Goal: Task Accomplishment & Management: Use online tool/utility

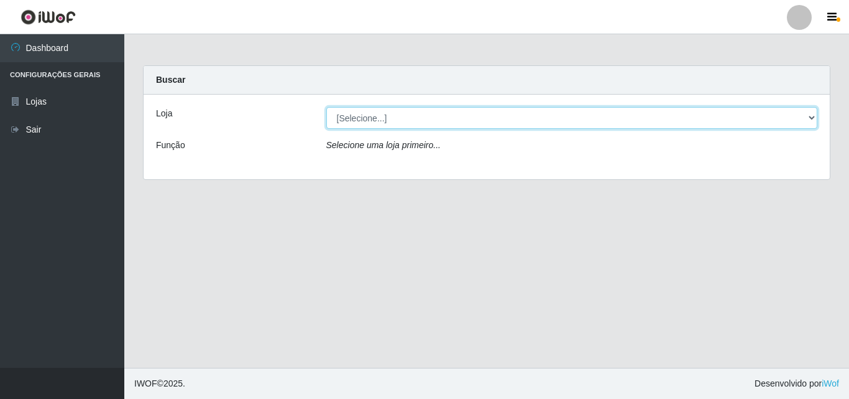
click at [807, 116] on select "[Selecione...] BomQueSó Agreste - Loja 3" at bounding box center [572, 118] width 492 height 22
select select "215"
click at [326, 107] on select "[Selecione...] BomQueSó Agreste - Loja 3" at bounding box center [572, 118] width 492 height 22
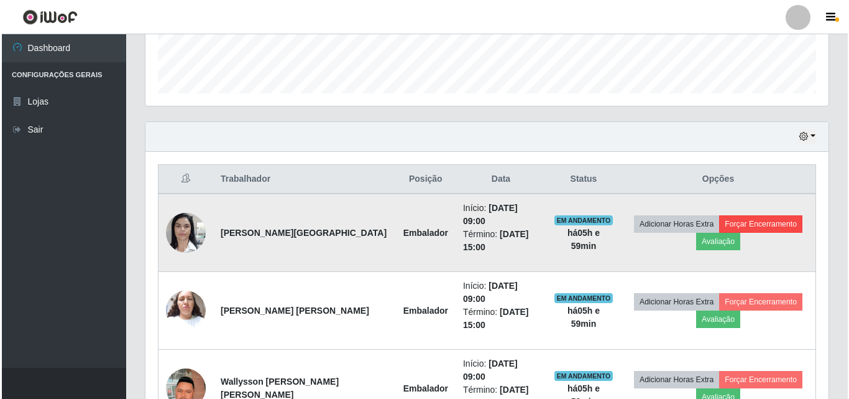
scroll to position [373, 0]
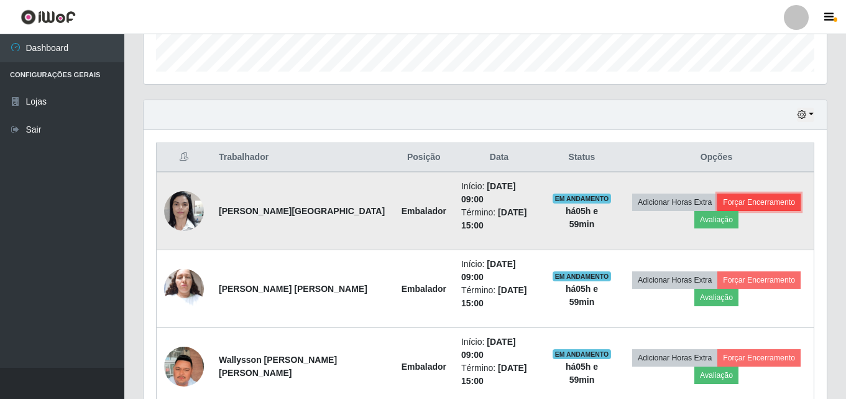
click at [771, 198] on button "Forçar Encerramento" at bounding box center [759, 201] width 83 height 17
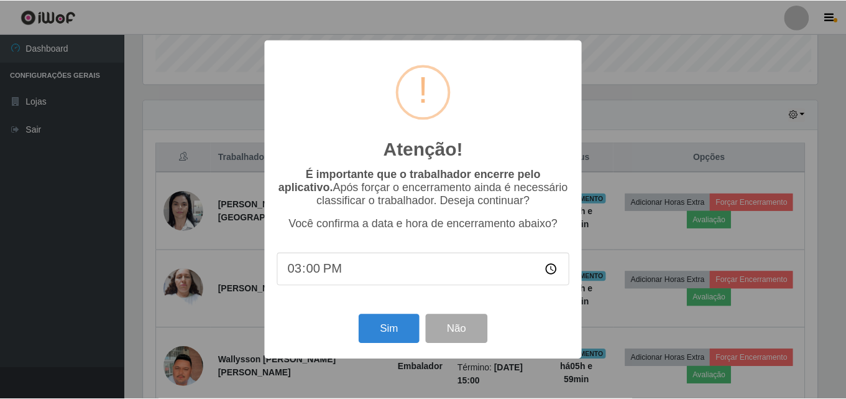
scroll to position [258, 677]
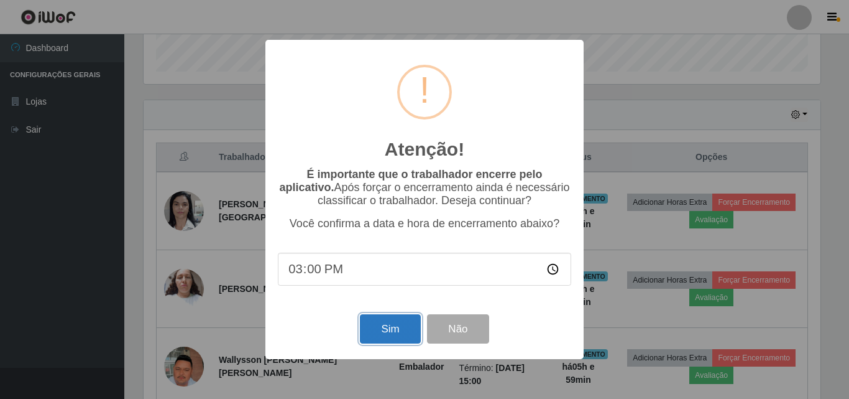
click at [395, 327] on button "Sim" at bounding box center [390, 328] width 60 height 29
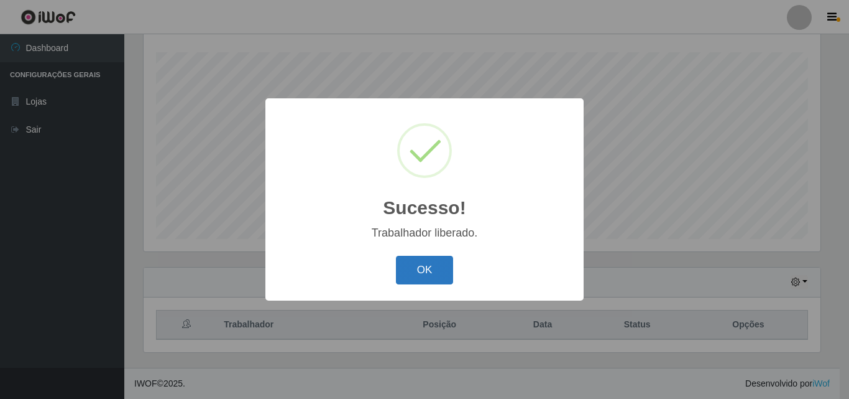
click at [449, 264] on button "OK" at bounding box center [425, 270] width 58 height 29
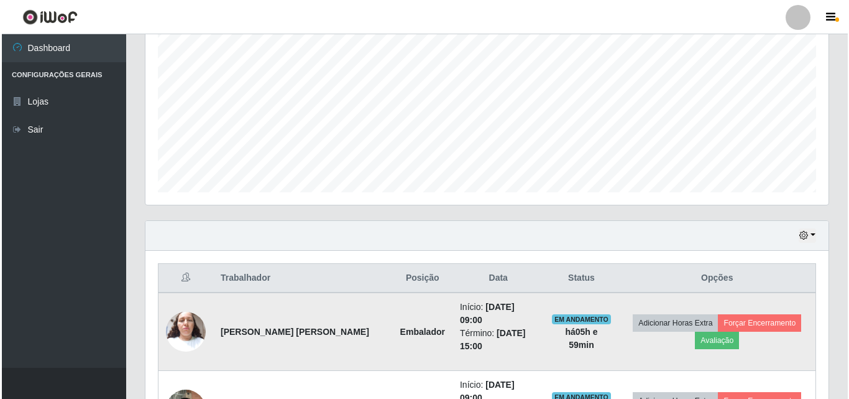
scroll to position [392, 0]
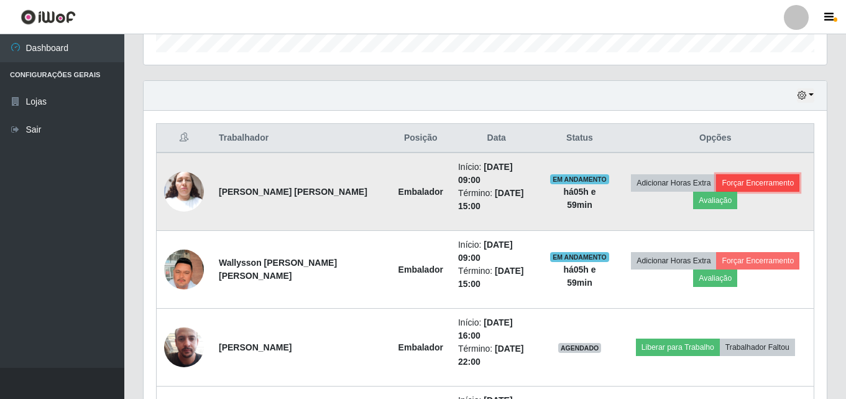
click at [757, 176] on button "Forçar Encerramento" at bounding box center [757, 182] width 83 height 17
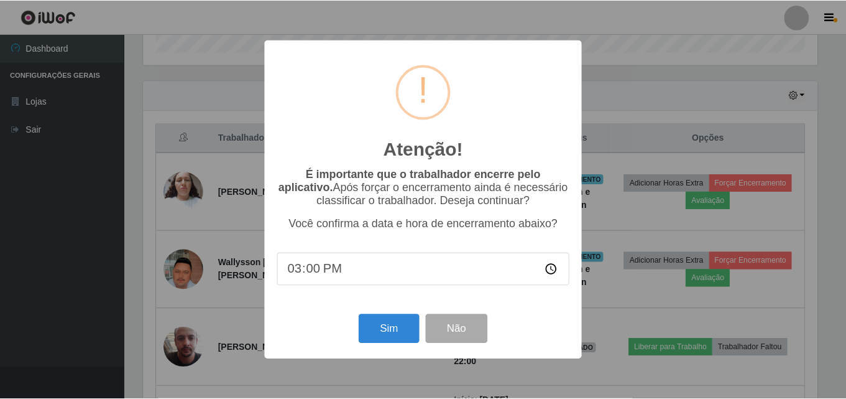
scroll to position [258, 677]
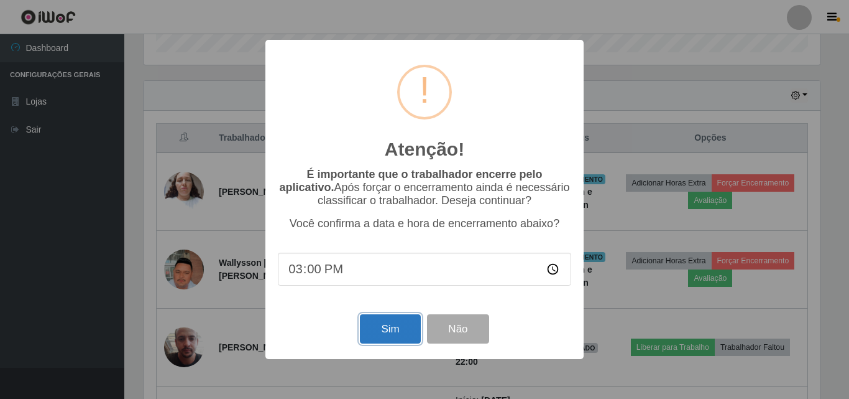
click at [367, 343] on button "Sim" at bounding box center [390, 328] width 60 height 29
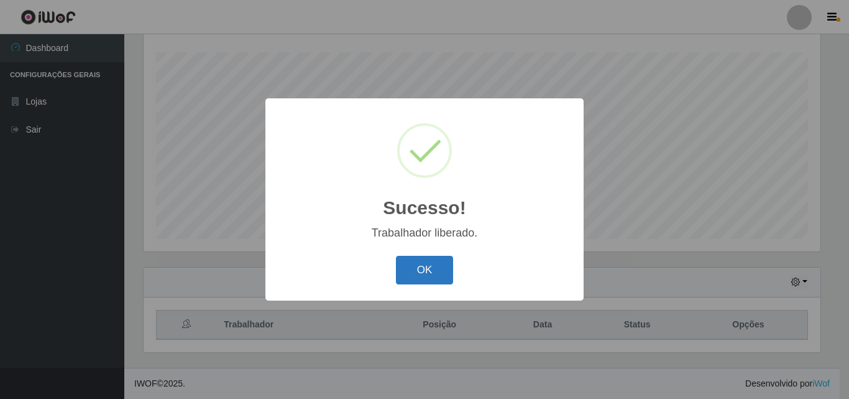
click at [426, 272] on button "OK" at bounding box center [425, 270] width 58 height 29
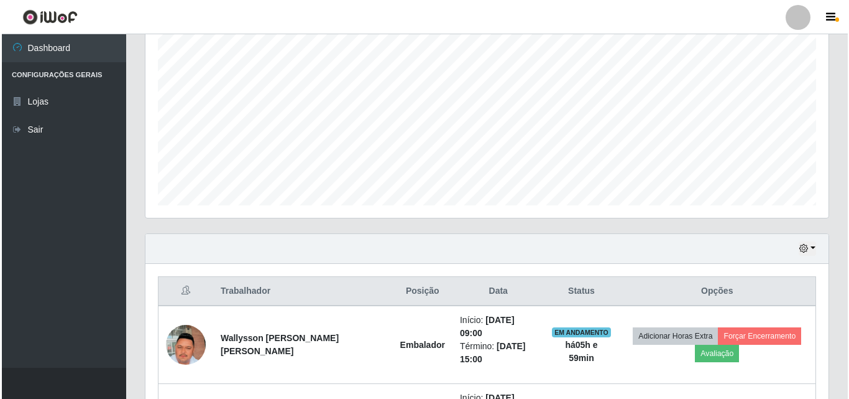
scroll to position [392, 0]
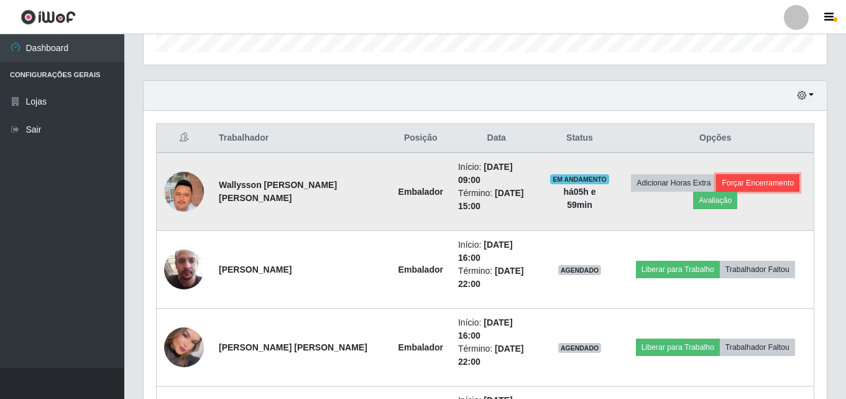
click at [742, 182] on button "Forçar Encerramento" at bounding box center [757, 182] width 83 height 17
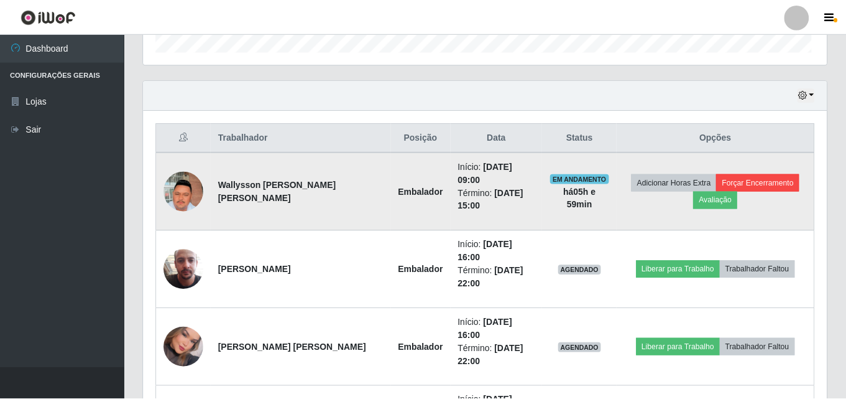
scroll to position [258, 677]
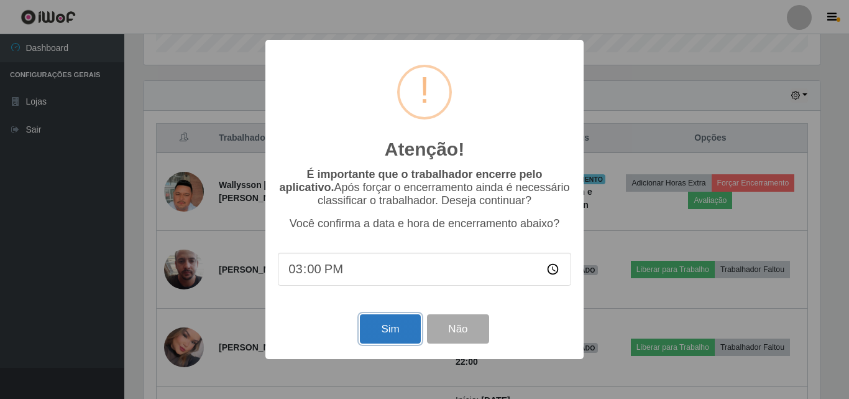
click at [385, 337] on button "Sim" at bounding box center [390, 328] width 60 height 29
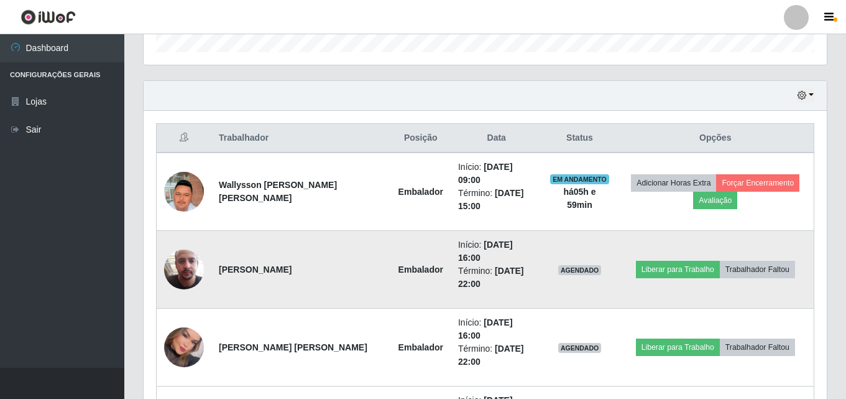
scroll to position [0, 0]
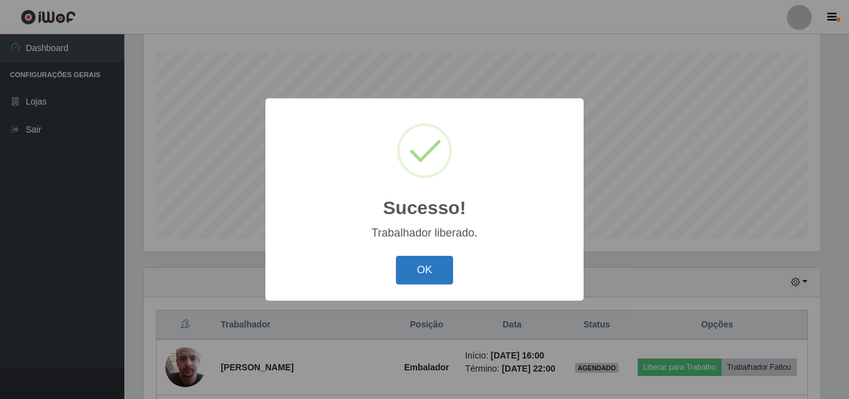
click at [430, 274] on button "OK" at bounding box center [425, 270] width 58 height 29
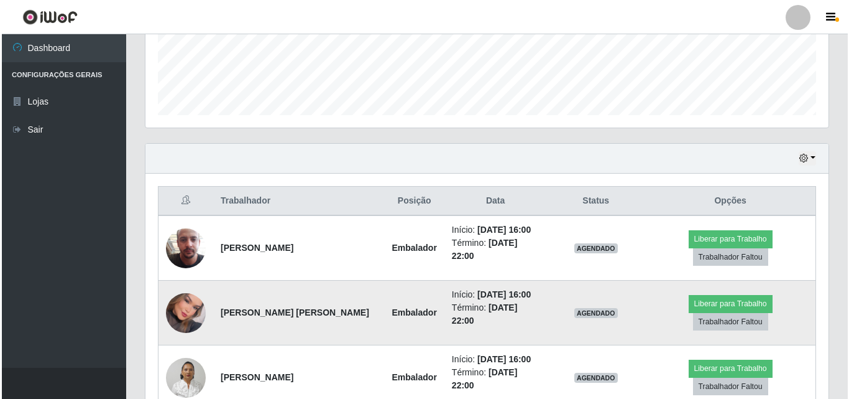
scroll to position [330, 0]
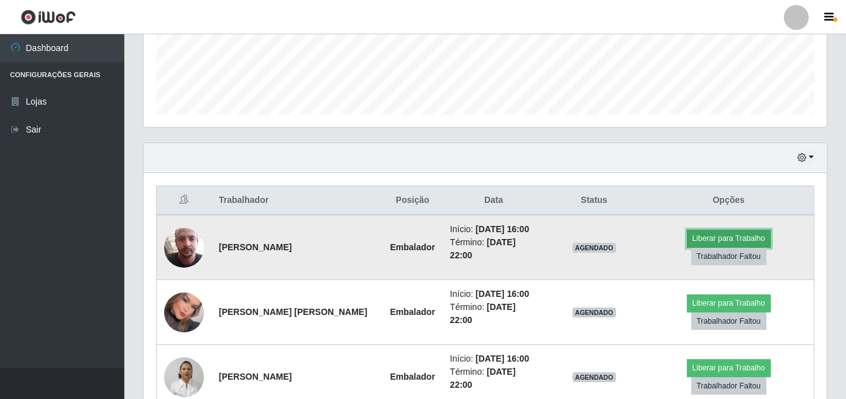
click at [687, 244] on button "Liberar para Trabalho" at bounding box center [729, 237] width 84 height 17
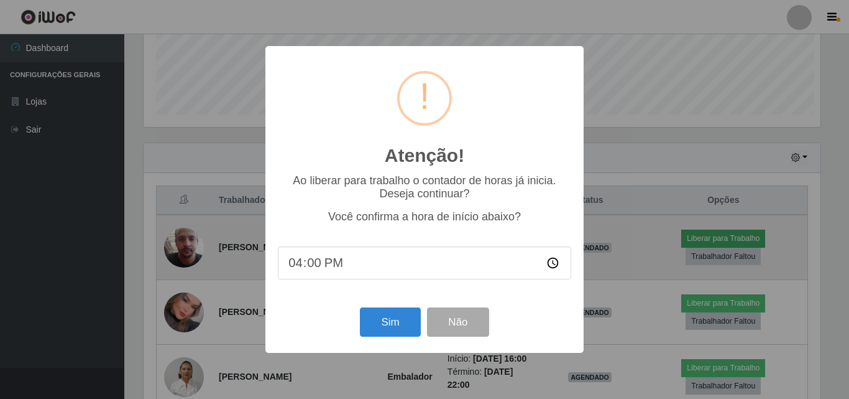
scroll to position [258, 677]
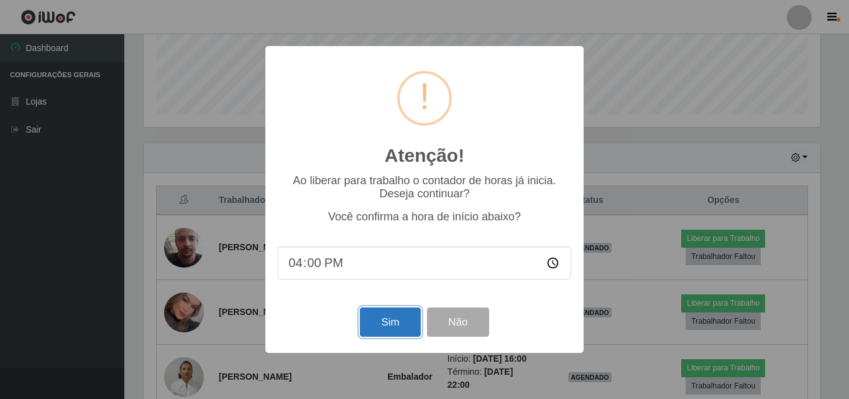
click at [377, 321] on button "Sim" at bounding box center [390, 321] width 60 height 29
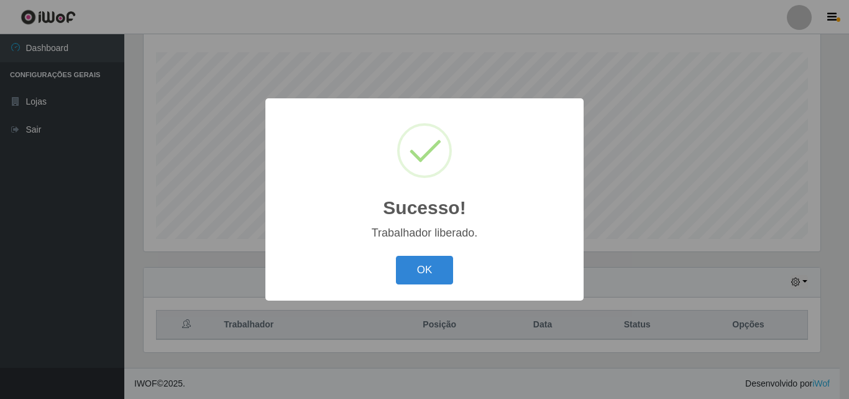
scroll to position [621582, 621162]
click at [417, 261] on button "OK" at bounding box center [425, 270] width 58 height 29
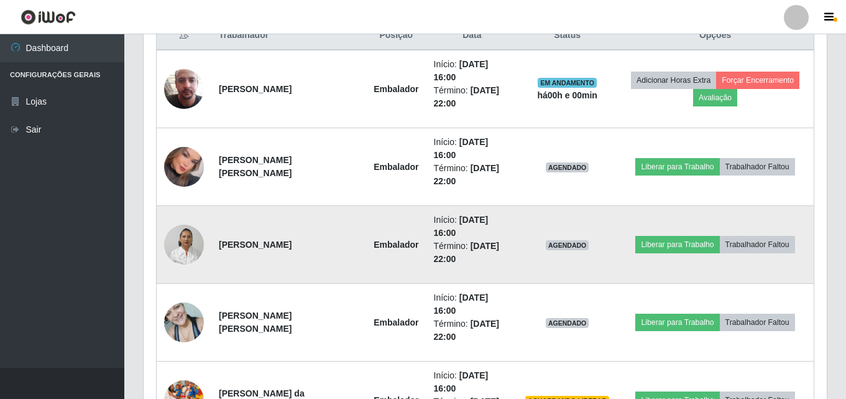
scroll to position [517, 0]
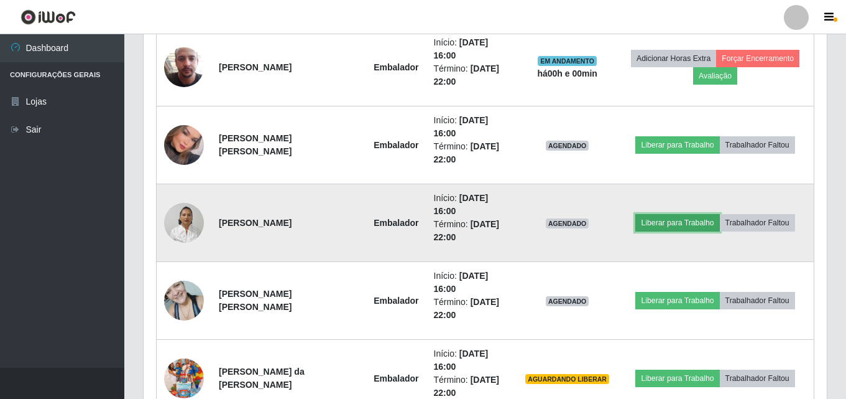
click at [688, 214] on button "Liberar para Trabalho" at bounding box center [678, 222] width 84 height 17
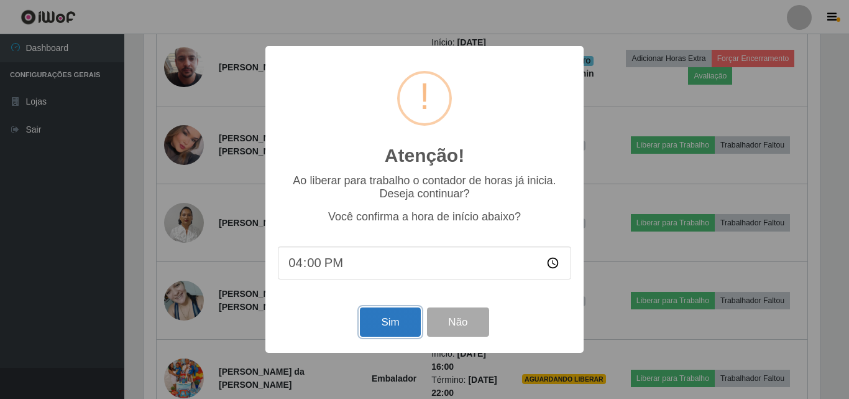
click at [391, 325] on button "Sim" at bounding box center [390, 321] width 60 height 29
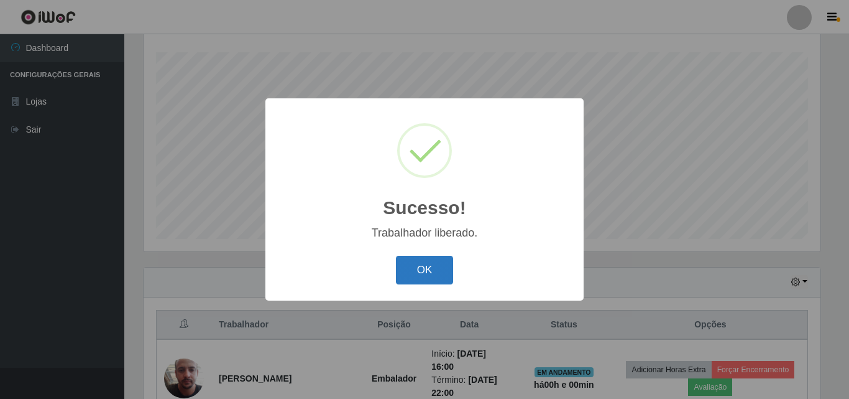
click at [447, 258] on button "OK" at bounding box center [425, 270] width 58 height 29
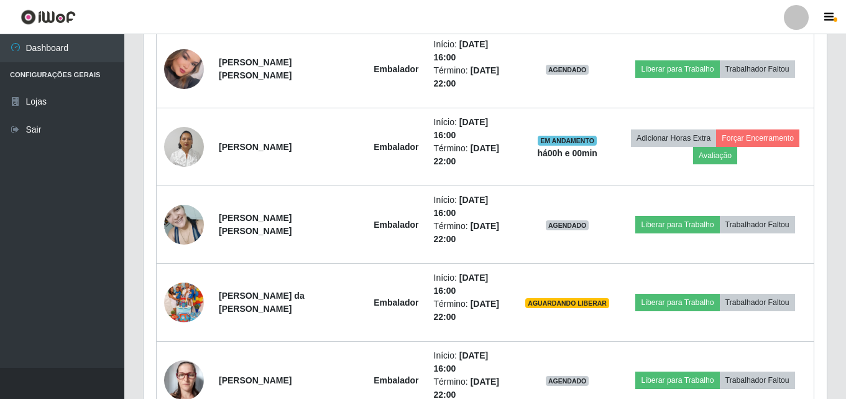
scroll to position [594, 0]
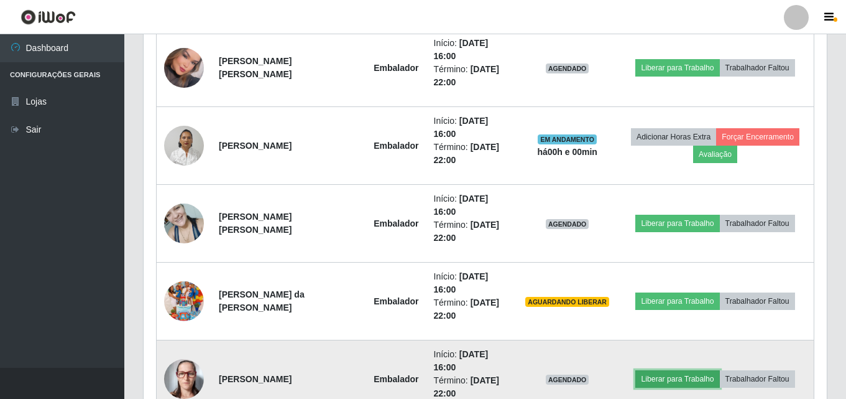
click at [695, 370] on button "Liberar para Trabalho" at bounding box center [678, 378] width 84 height 17
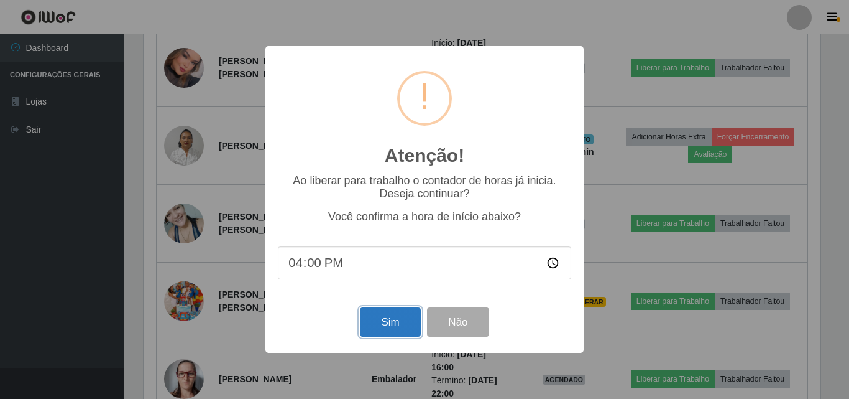
click at [410, 329] on button "Sim" at bounding box center [390, 321] width 60 height 29
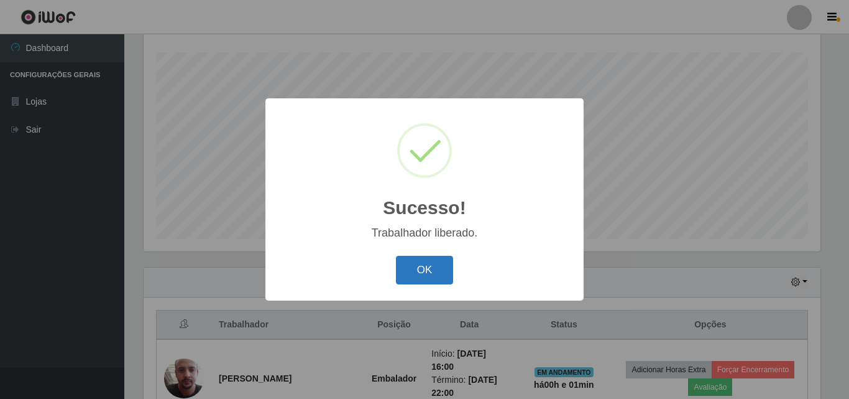
click at [422, 269] on button "OK" at bounding box center [425, 270] width 58 height 29
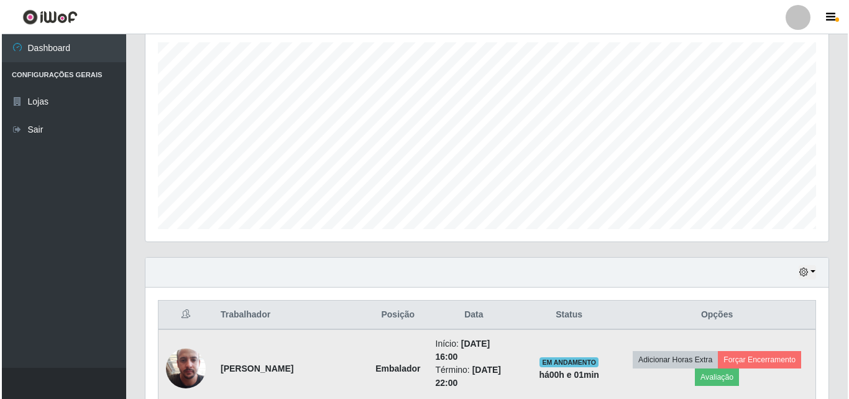
scroll to position [392, 0]
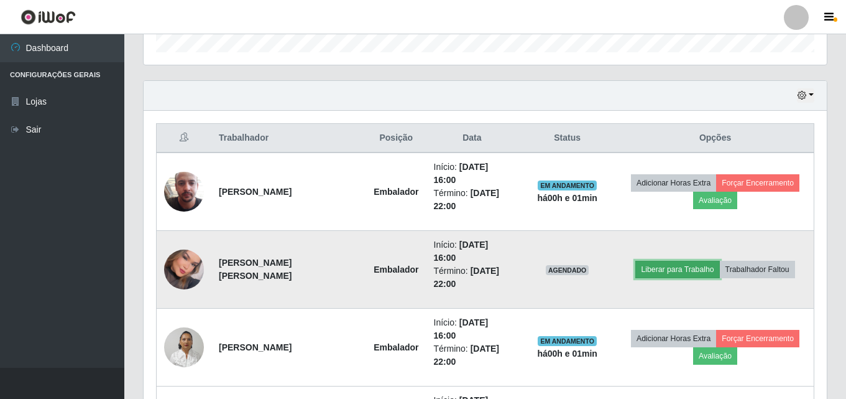
click at [672, 261] on button "Liberar para Trabalho" at bounding box center [678, 269] width 84 height 17
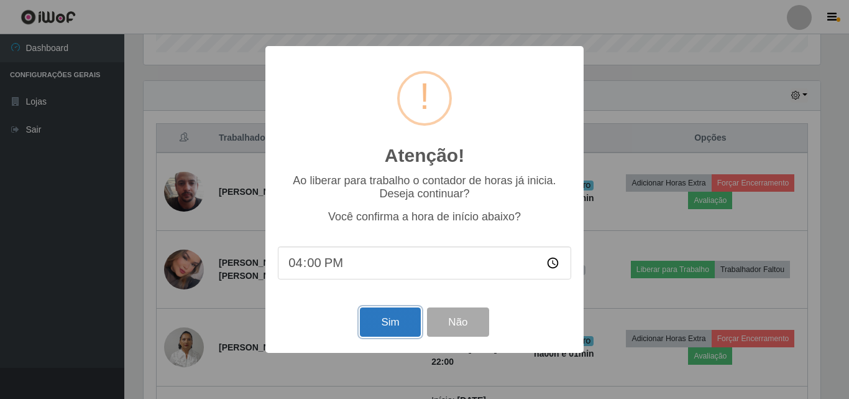
click at [371, 333] on button "Sim" at bounding box center [390, 321] width 60 height 29
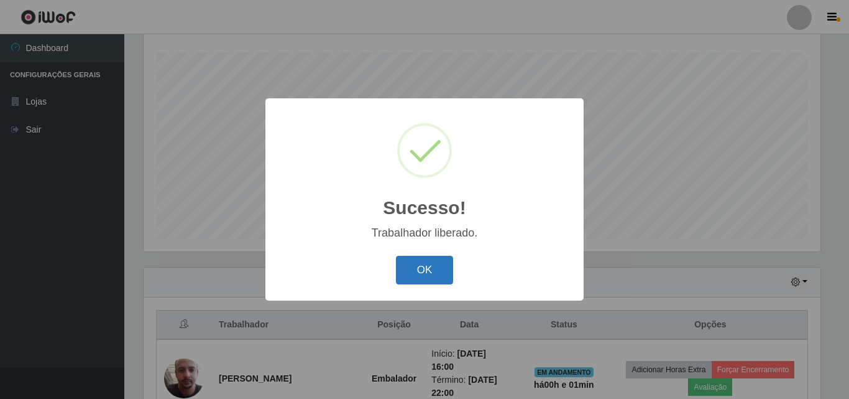
click at [434, 269] on button "OK" at bounding box center [425, 270] width 58 height 29
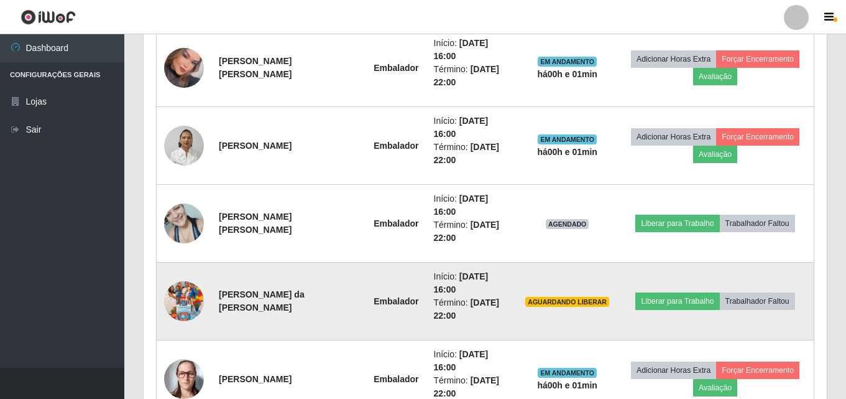
click at [190, 266] on img at bounding box center [184, 301] width 40 height 71
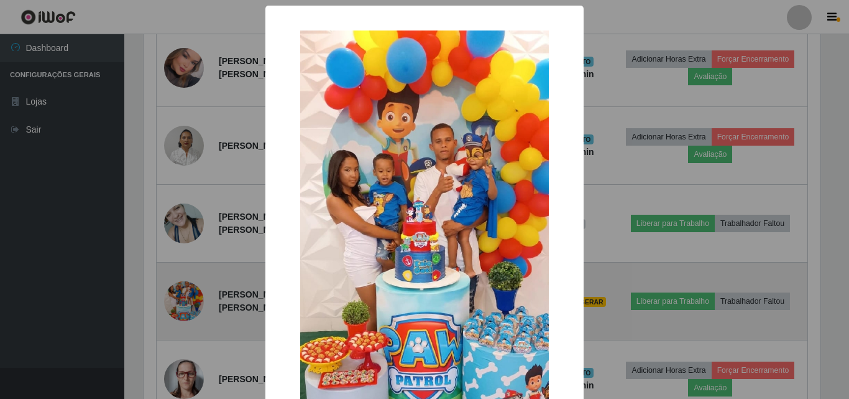
click at [190, 250] on div "× OK Cancel" at bounding box center [424, 199] width 849 height 399
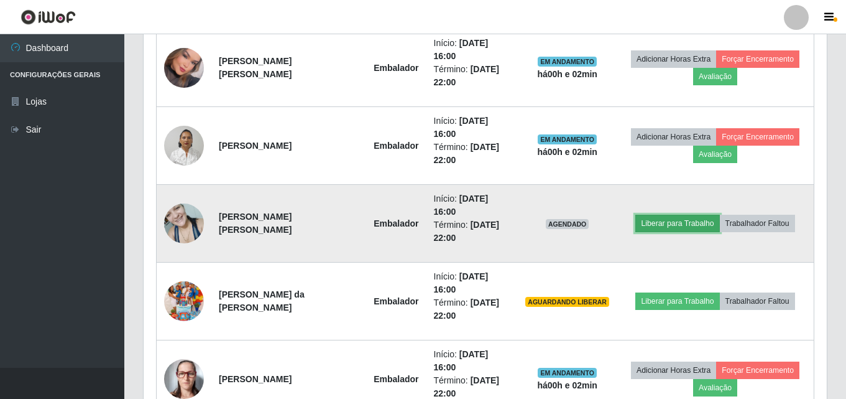
click at [642, 215] on button "Liberar para Trabalho" at bounding box center [678, 223] width 84 height 17
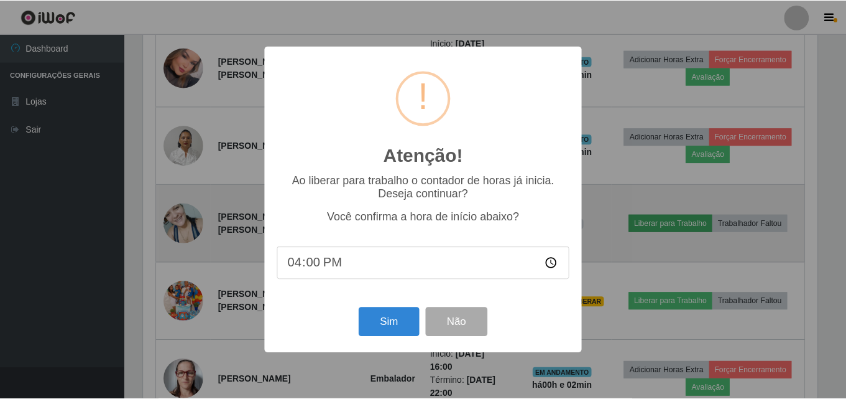
scroll to position [258, 677]
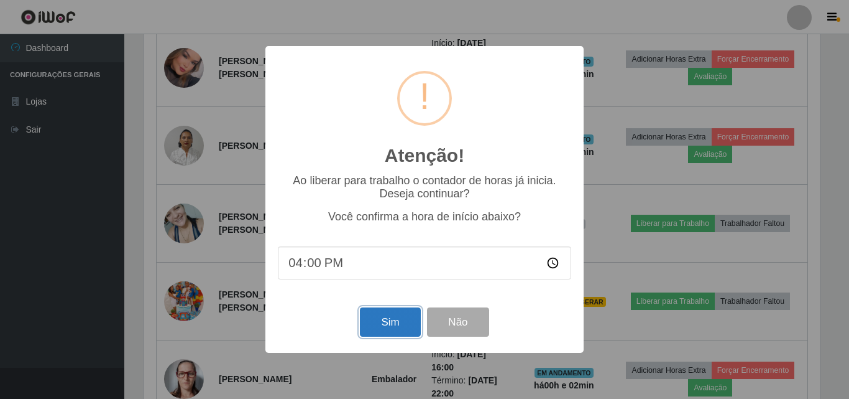
click at [378, 314] on button "Sim" at bounding box center [390, 321] width 60 height 29
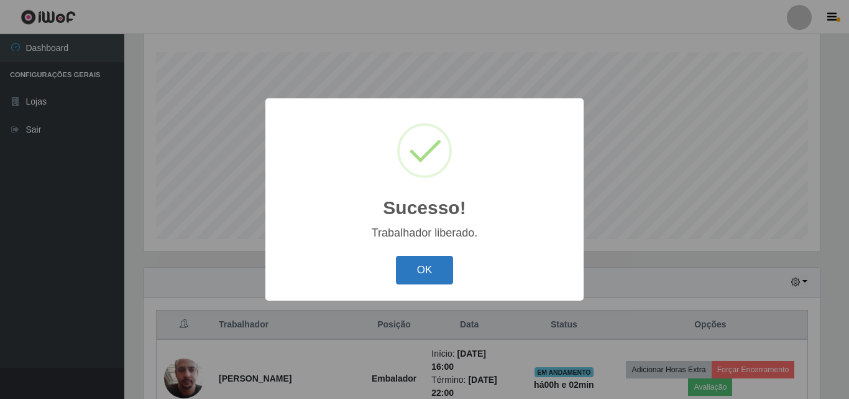
click at [441, 261] on button "OK" at bounding box center [425, 270] width 58 height 29
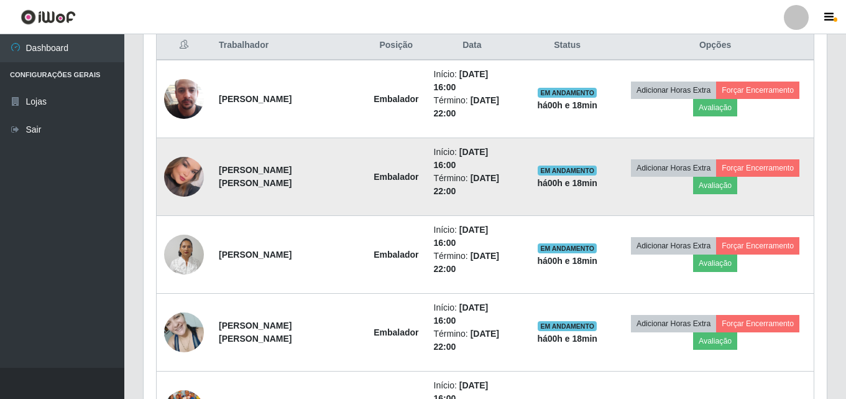
scroll to position [594, 0]
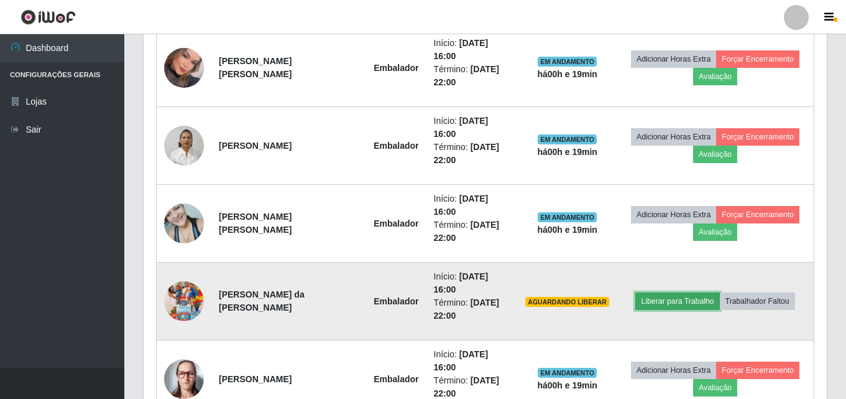
click at [663, 292] on button "Liberar para Trabalho" at bounding box center [678, 300] width 84 height 17
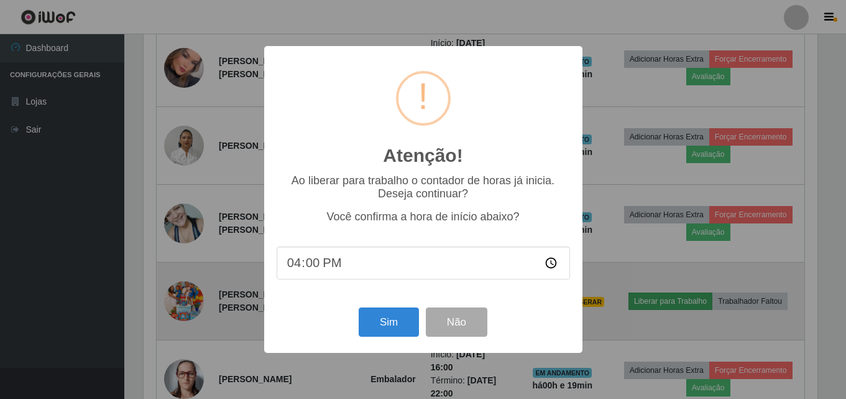
scroll to position [258, 677]
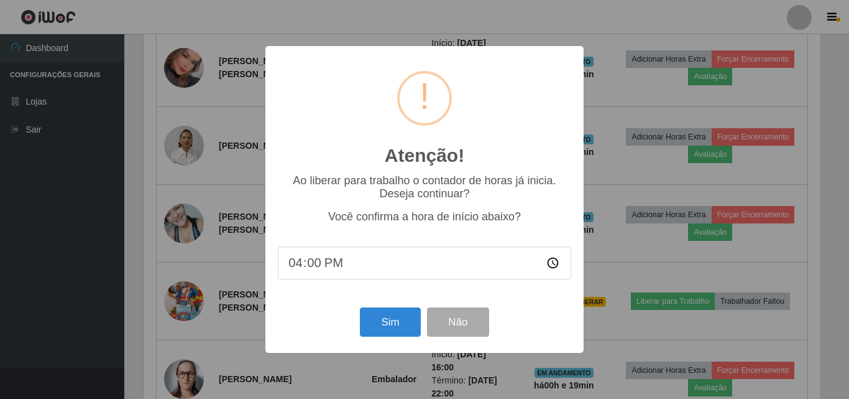
click at [368, 259] on input "16:00" at bounding box center [425, 262] width 294 height 33
click at [315, 261] on input "16:00" at bounding box center [425, 262] width 294 height 33
type input "16:19"
click at [389, 333] on button "Sim" at bounding box center [390, 321] width 60 height 29
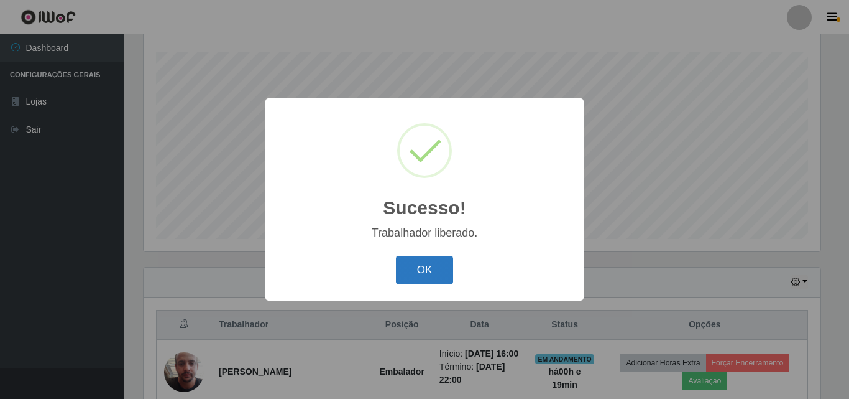
click at [409, 275] on button "OK" at bounding box center [425, 270] width 58 height 29
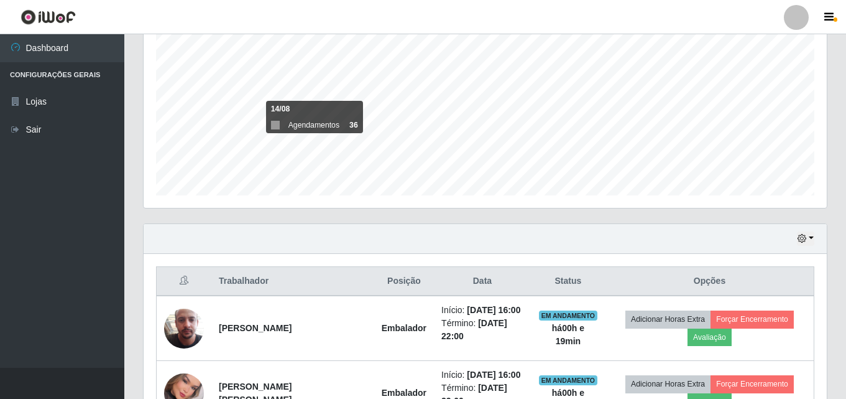
scroll to position [144, 0]
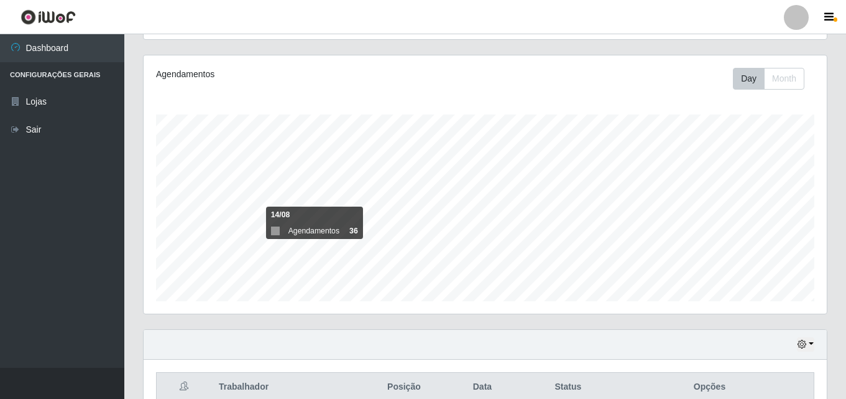
click at [31, 241] on ul "Dashboard Configurações Gerais Lojas Sair" at bounding box center [62, 200] width 124 height 333
